Goal: Information Seeking & Learning: Learn about a topic

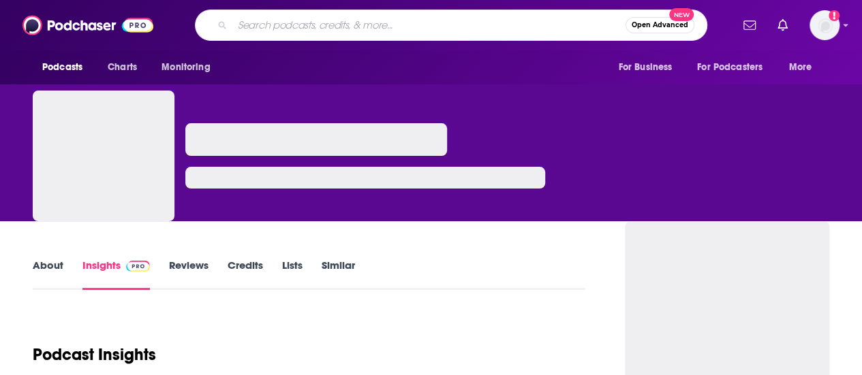
type input "School of War"
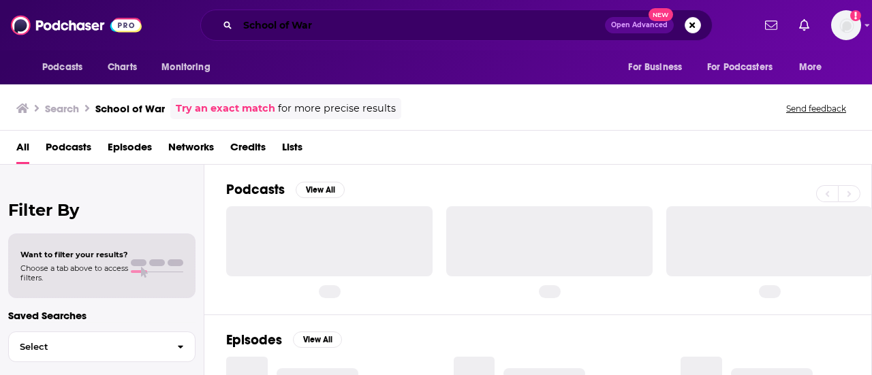
click at [345, 27] on input "School of War" at bounding box center [421, 25] width 367 height 22
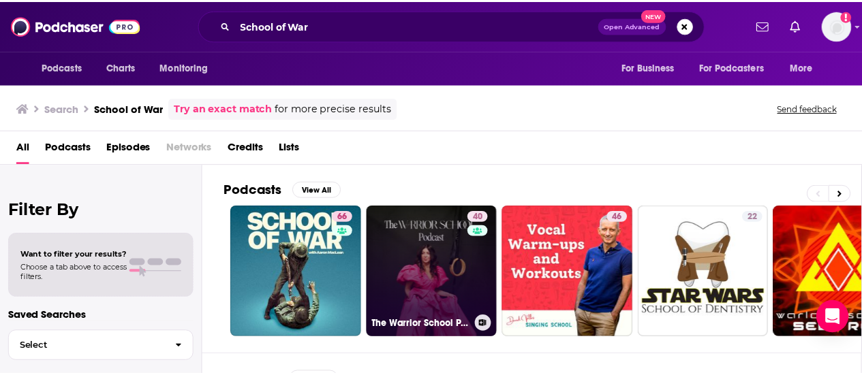
scroll to position [42, 0]
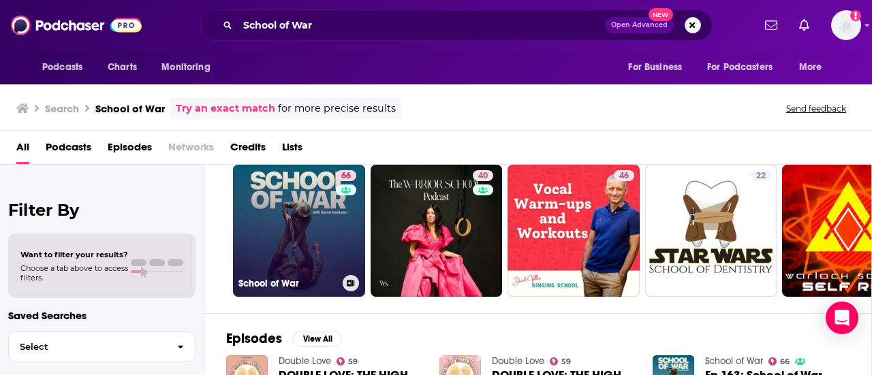
click at [328, 212] on link "66 School of War" at bounding box center [299, 231] width 132 height 132
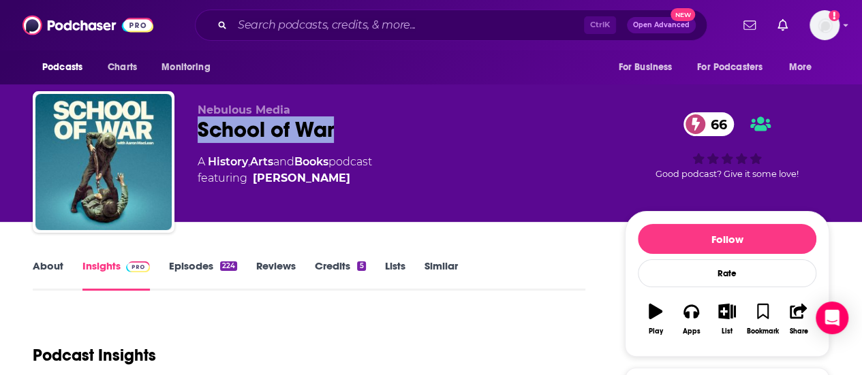
drag, startPoint x: 350, startPoint y: 130, endPoint x: 184, endPoint y: 126, distance: 166.3
click at [184, 126] on div "Nebulous Media School of War 66 A History , Arts and Books podcast featuring [P…" at bounding box center [431, 164] width 797 height 147
copy h2 "School of War"
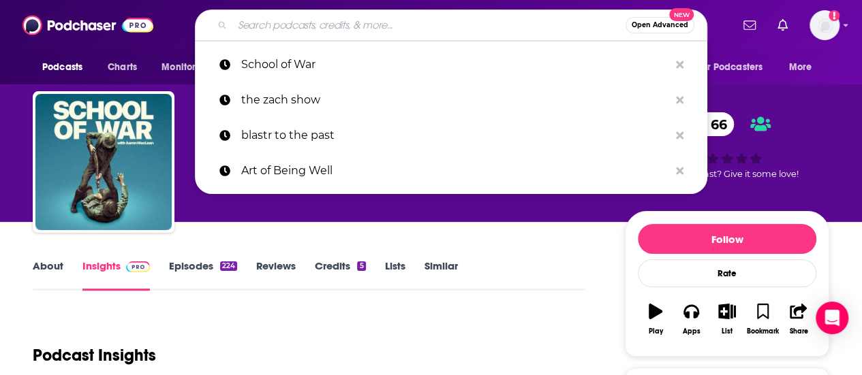
click at [243, 24] on input "Search podcasts, credits, & more..." at bounding box center [428, 25] width 393 height 22
paste input "New Books in [DEMOGRAPHIC_DATA] Studies Podcast"
type input "New Books in [DEMOGRAPHIC_DATA] Studies Podcast"
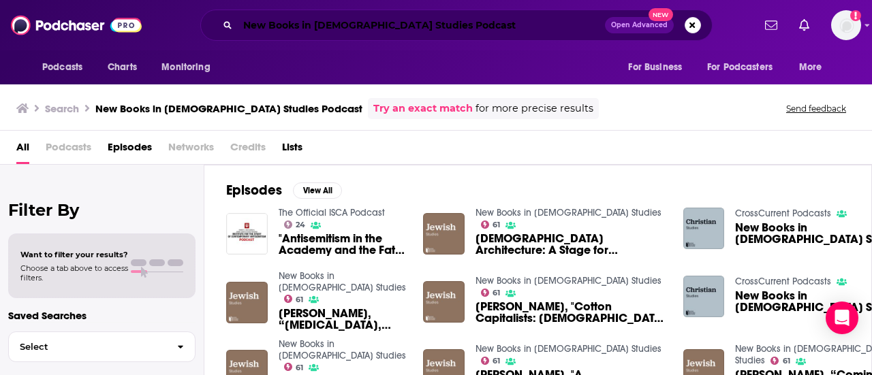
click at [480, 17] on input "New Books in [DEMOGRAPHIC_DATA] Studies Podcast" at bounding box center [421, 25] width 367 height 22
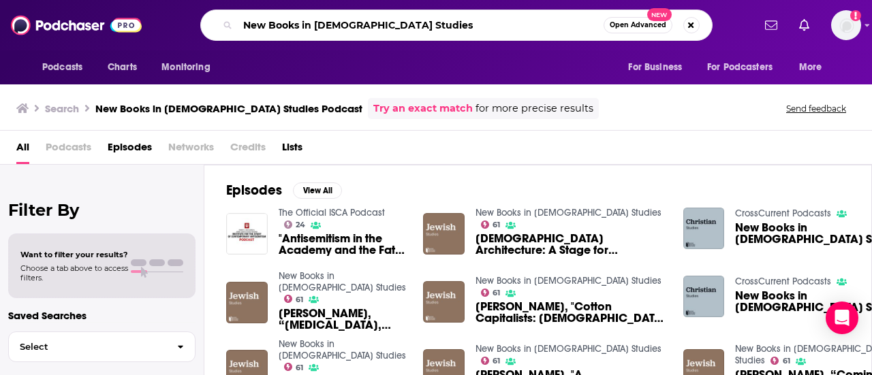
type input "New Books in [DEMOGRAPHIC_DATA] Studies"
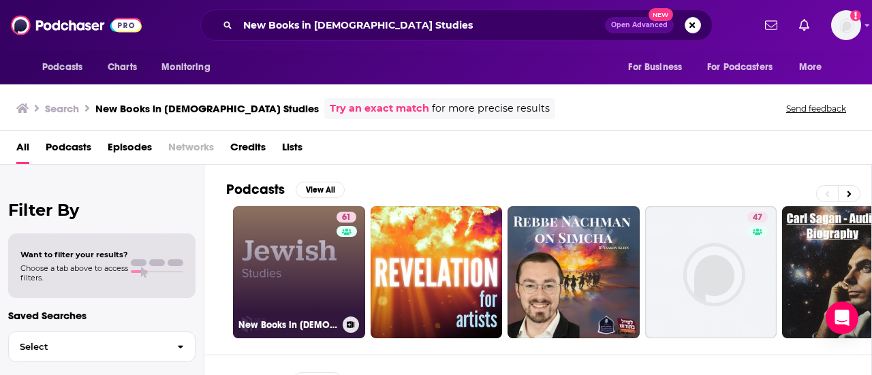
click at [271, 247] on link "61 New Books in [DEMOGRAPHIC_DATA] Studies" at bounding box center [299, 272] width 132 height 132
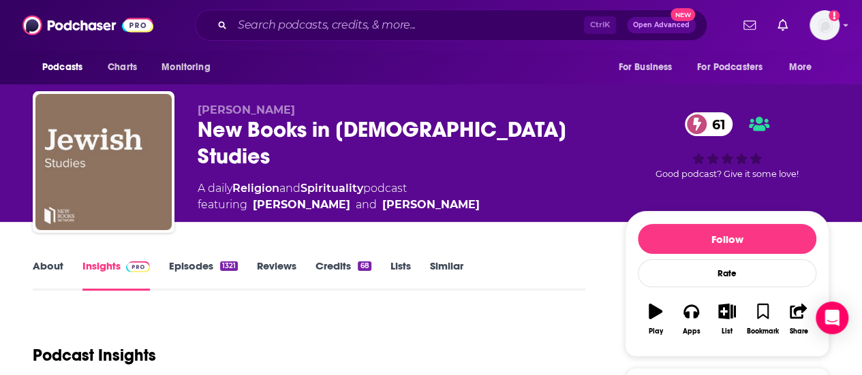
click at [476, 132] on div "New Books in [DEMOGRAPHIC_DATA] Studies 61" at bounding box center [400, 143] width 405 height 53
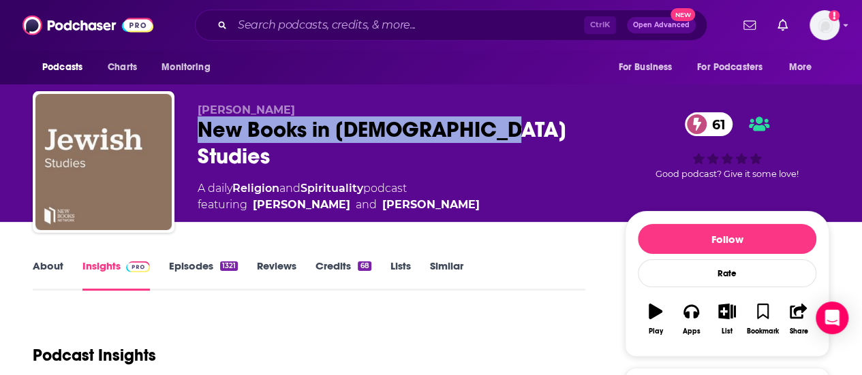
drag, startPoint x: 482, startPoint y: 134, endPoint x: 201, endPoint y: 127, distance: 281.5
click at [201, 127] on div "New Books in [DEMOGRAPHIC_DATA] Studies 61" at bounding box center [400, 143] width 405 height 53
copy h2 "New Books in [DEMOGRAPHIC_DATA] Studies"
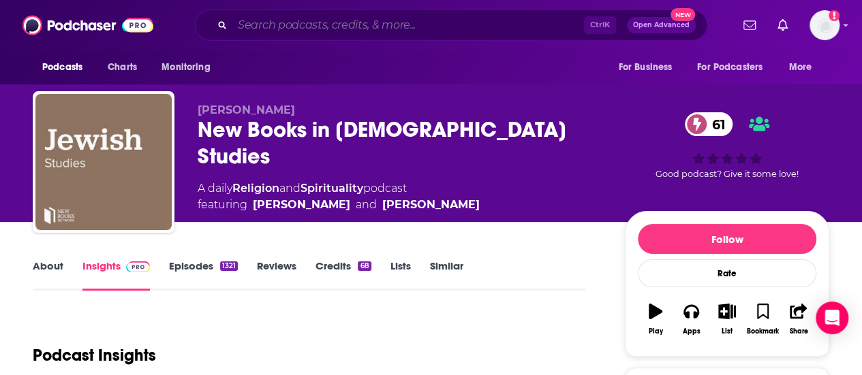
click at [277, 27] on input "Search podcasts, credits, & more..." at bounding box center [408, 25] width 352 height 22
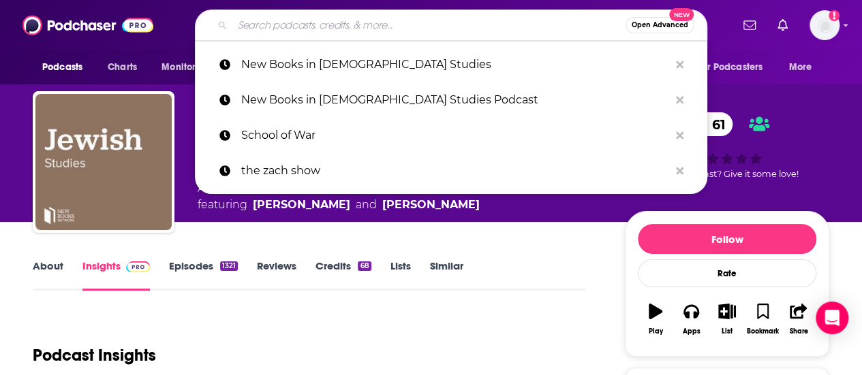
paste input "The Remnant"
type input "The Remnant"
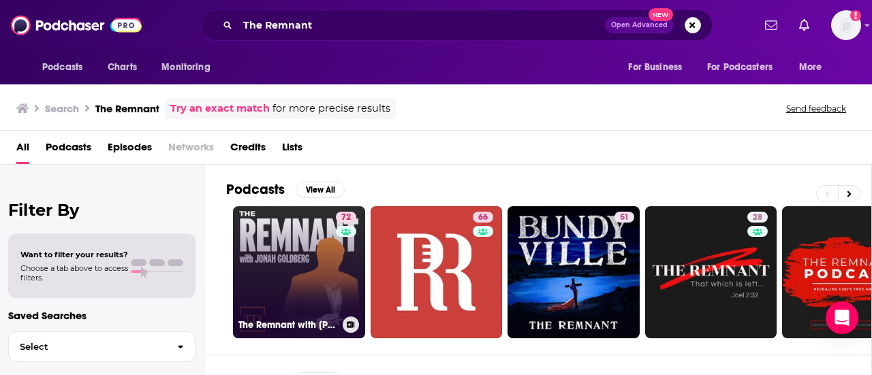
click at [289, 245] on link "72 The Remnant with [PERSON_NAME]" at bounding box center [299, 272] width 132 height 132
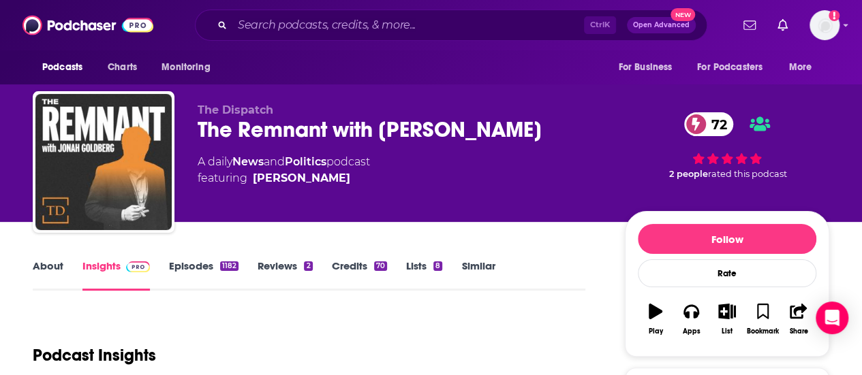
drag, startPoint x: 557, startPoint y: 132, endPoint x: 196, endPoint y: 138, distance: 361.2
click at [196, 138] on div "The Dispatch The Remnant with [PERSON_NAME] 72 A daily News and Politics podcas…" at bounding box center [431, 164] width 797 height 147
copy h2 "The Remnant with [PERSON_NAME]"
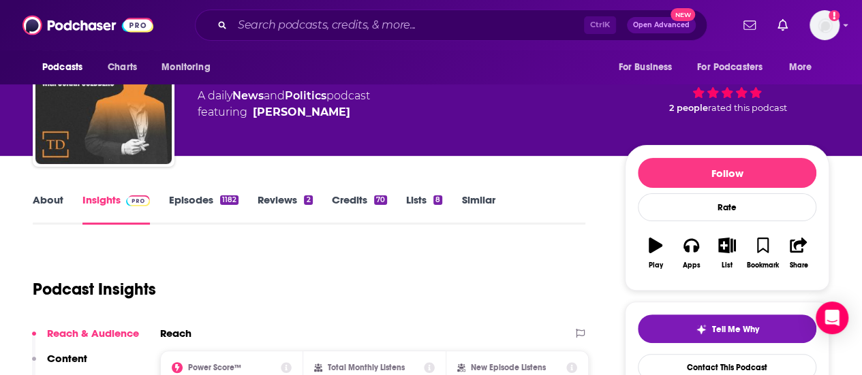
scroll to position [78, 0]
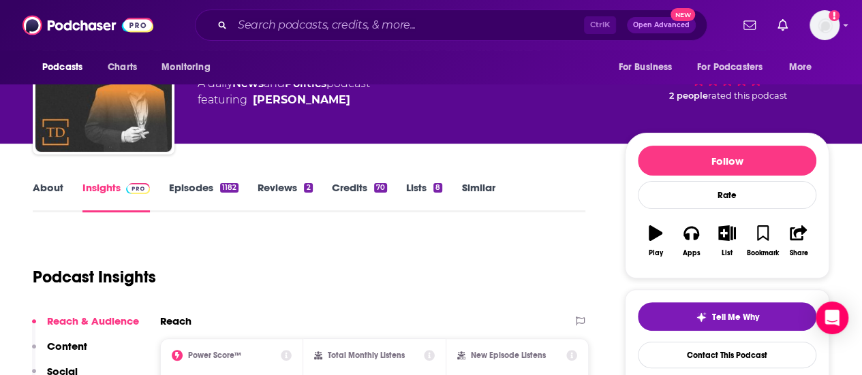
click at [40, 193] on link "About" at bounding box center [48, 196] width 31 height 31
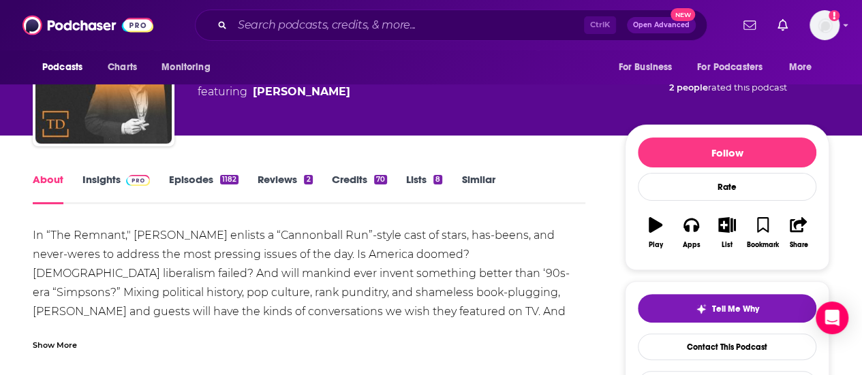
scroll to position [117, 0]
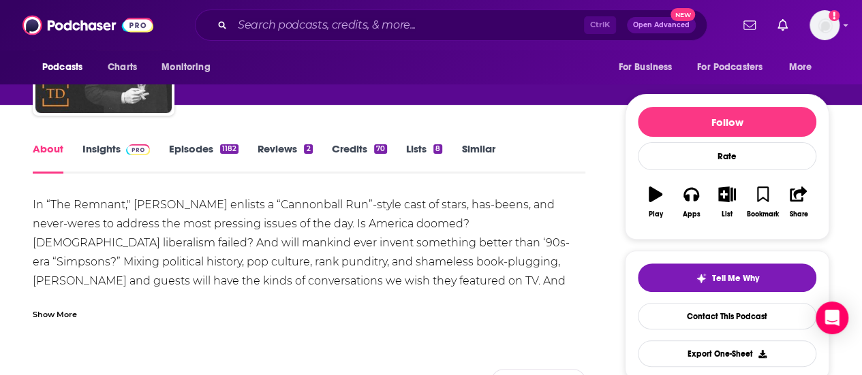
click at [50, 320] on div "Show More" at bounding box center [55, 313] width 44 height 13
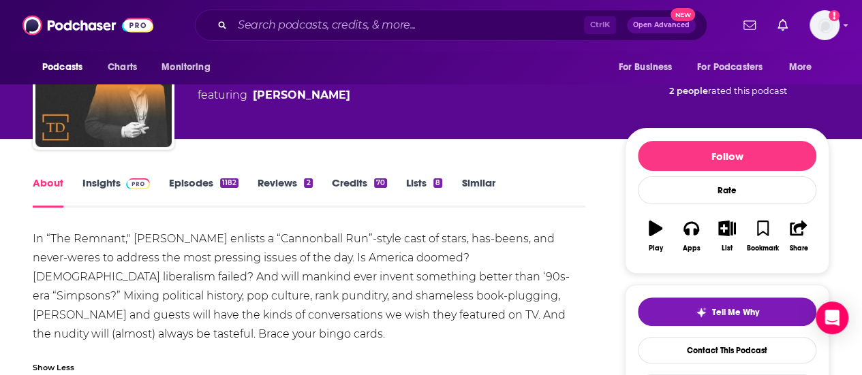
scroll to position [81, 0]
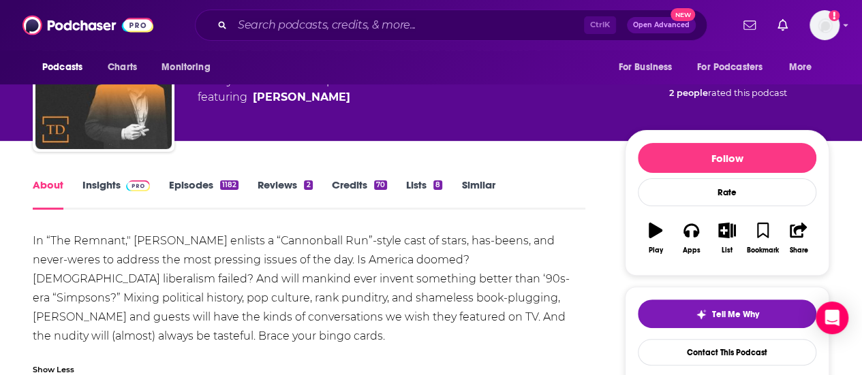
click at [94, 198] on link "Insights" at bounding box center [115, 194] width 67 height 31
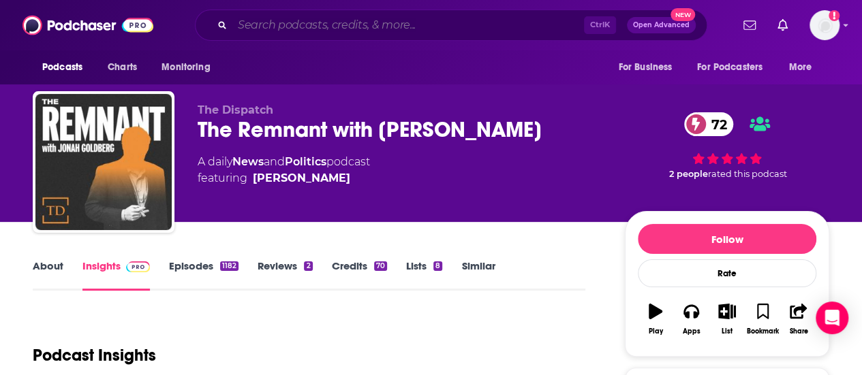
click at [271, 21] on input "Search podcasts, credits, & more..." at bounding box center [408, 25] width 352 height 22
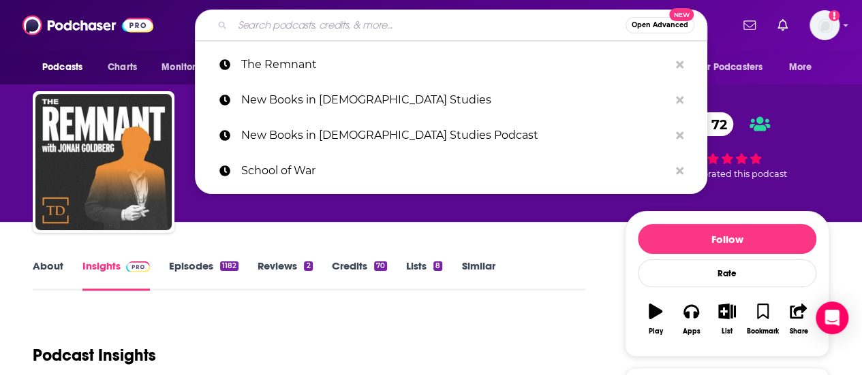
paste input "[PERSON_NAME]"
type input "[PERSON_NAME]"
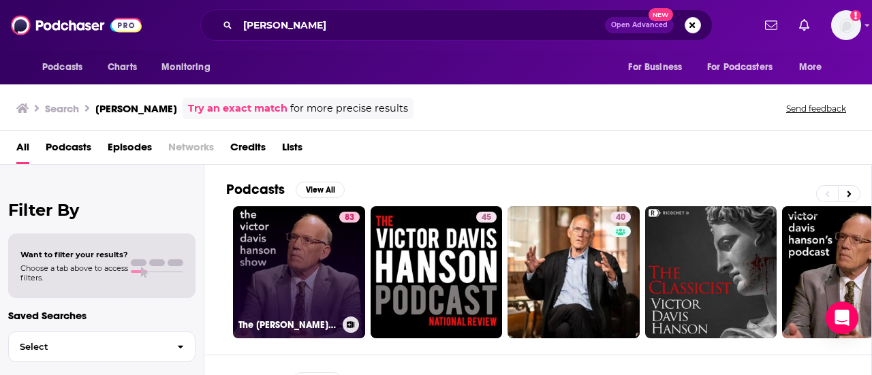
click at [288, 247] on link "83 The [PERSON_NAME] Show" at bounding box center [299, 272] width 132 height 132
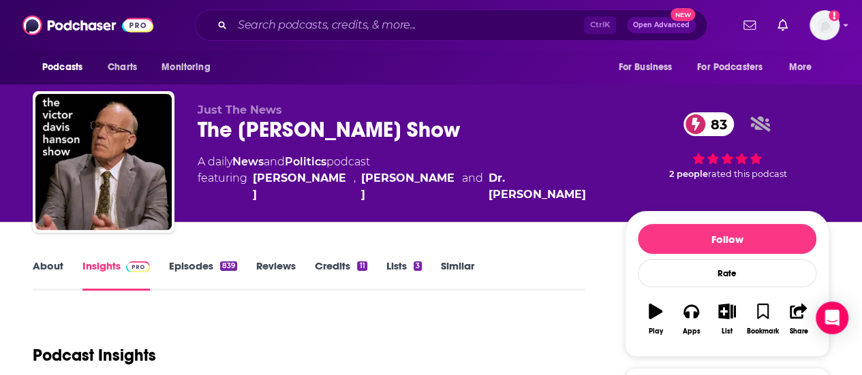
drag, startPoint x: 496, startPoint y: 136, endPoint x: 197, endPoint y: 125, distance: 299.4
click at [197, 125] on div "Just The News The [PERSON_NAME] Show 83 A daily News and Politics podcast featu…" at bounding box center [431, 164] width 797 height 147
copy h2 "The [PERSON_NAME] Show"
